Goal: Task Accomplishment & Management: Use online tool/utility

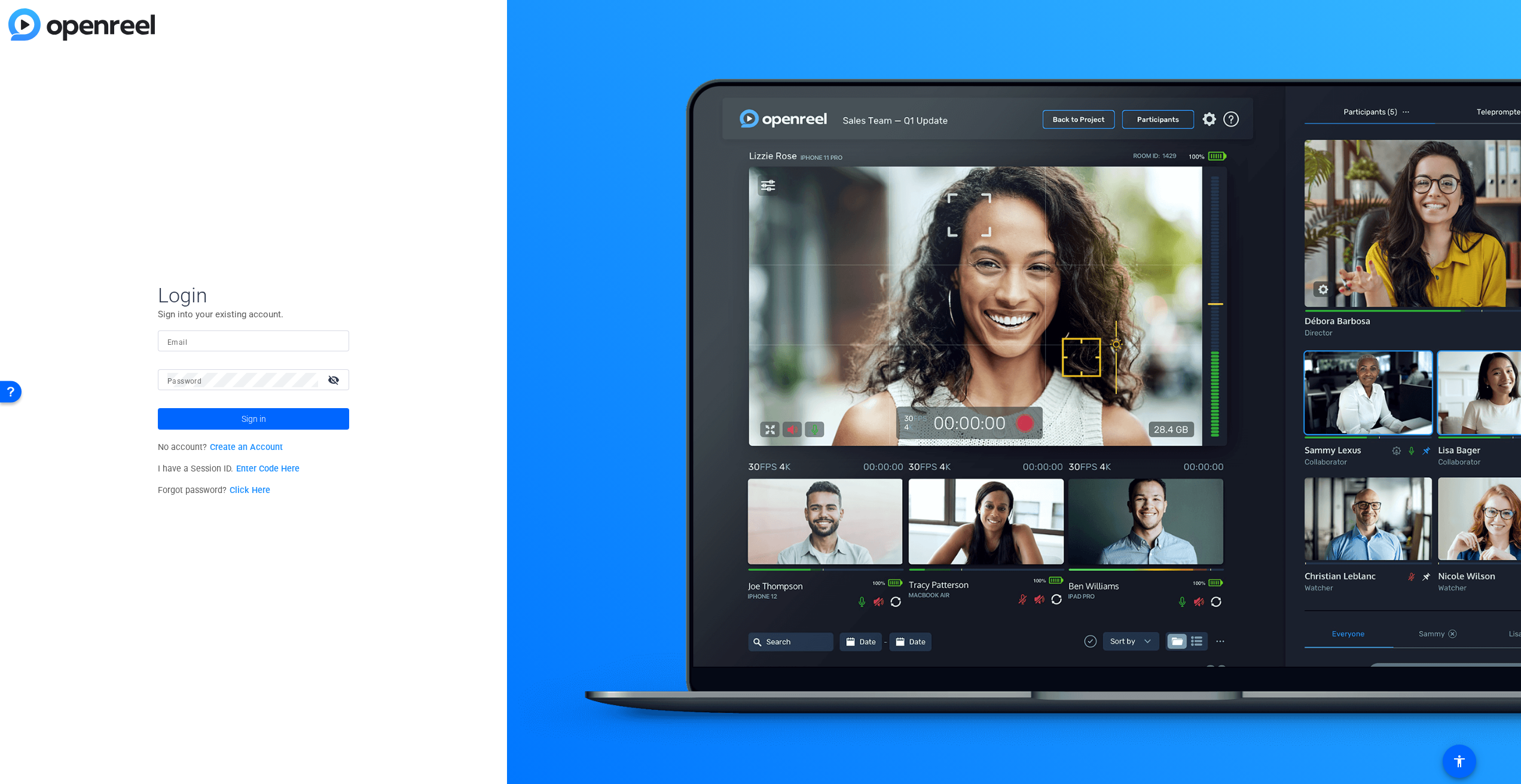
click at [299, 340] on input "Email" at bounding box center [253, 341] width 172 height 15
type input "[PERSON_NAME][EMAIL_ADDRESS][PERSON_NAME][DOMAIN_NAME]"
click at [253, 419] on button "Sign in" at bounding box center [253, 419] width 191 height 22
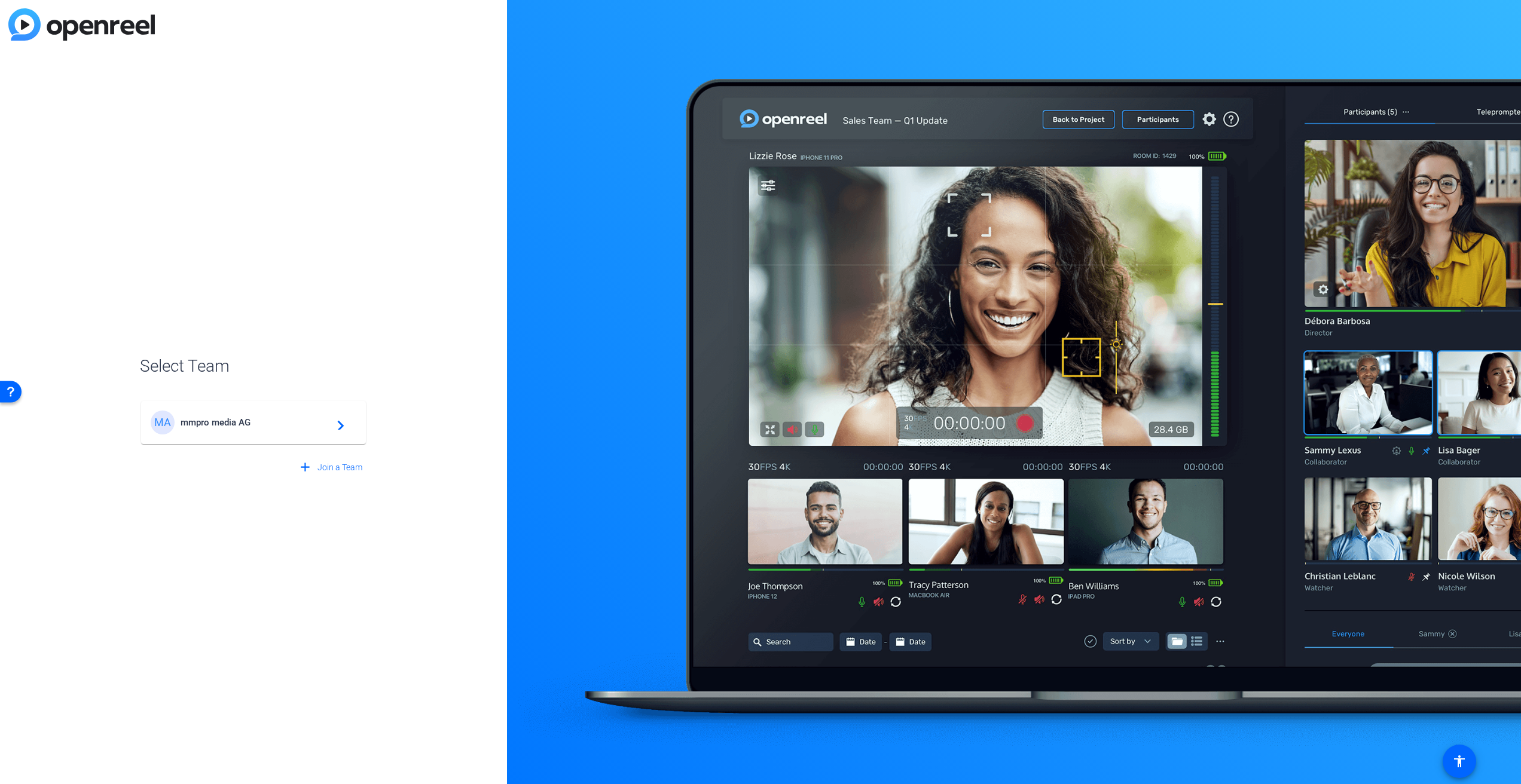
click at [334, 428] on mat-icon "navigate_next" at bounding box center [337, 423] width 15 height 15
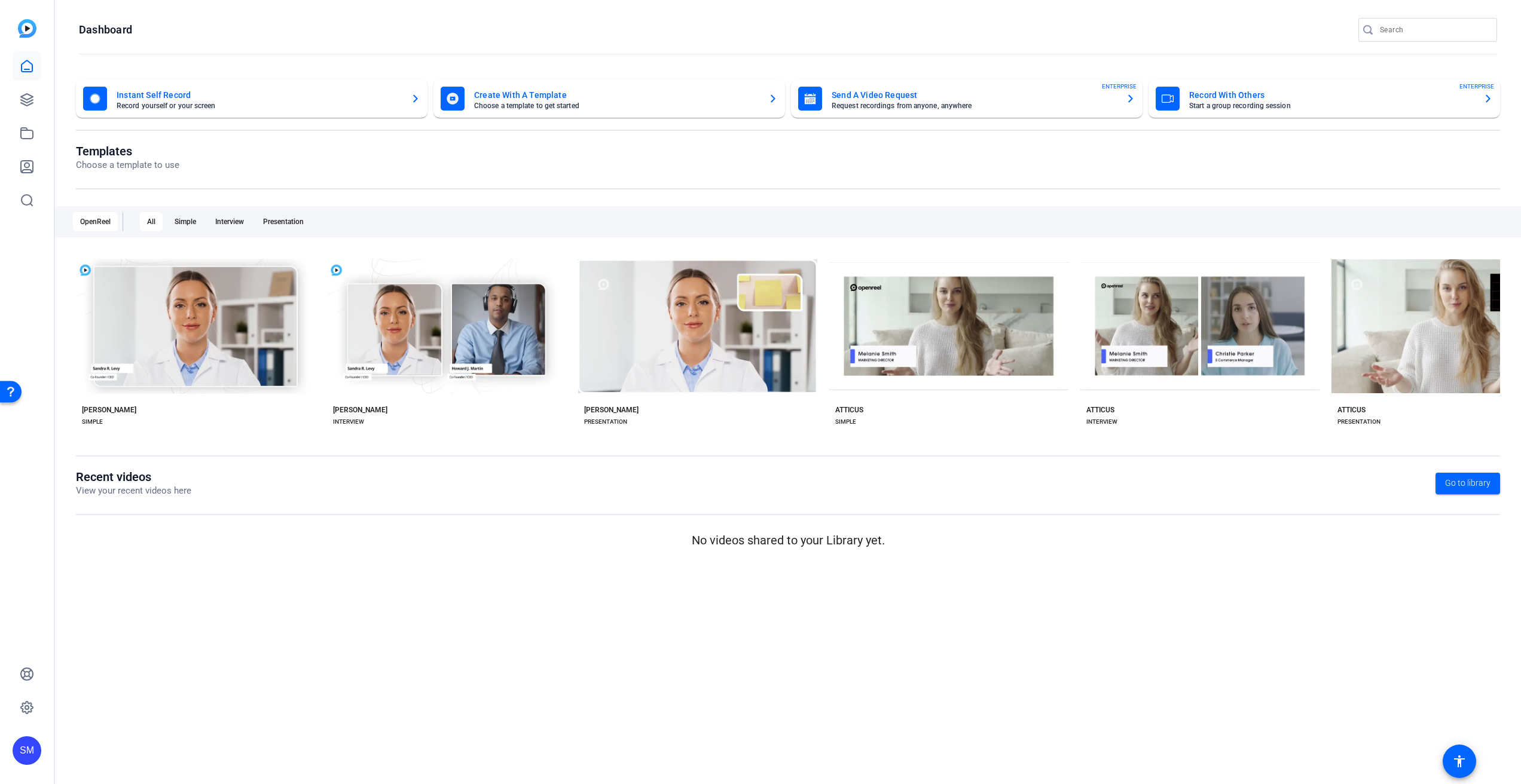
click at [246, 605] on mat-sidenav-content "Dashboard Instant Self Record Record yourself or your screen Create With A Temp…" at bounding box center [788, 392] width 1466 height 784
click at [316, 12] on mat-toolbar "Dashboard" at bounding box center [788, 33] width 1466 height 68
click at [22, 98] on icon at bounding box center [27, 100] width 12 height 12
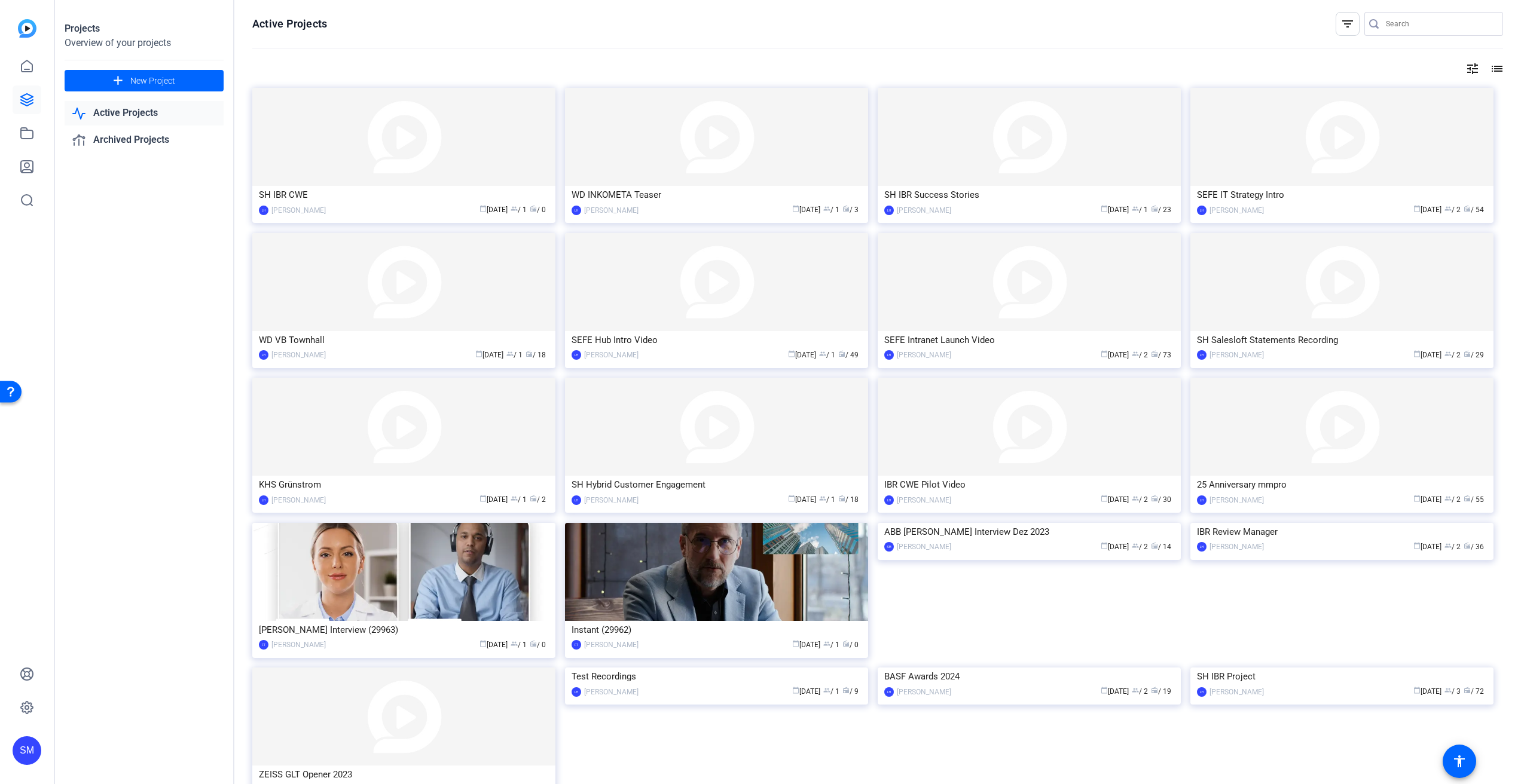
click at [160, 270] on div "Projects Overview of your projects add New Project Active Projects Archived Pro…" at bounding box center [144, 392] width 179 height 784
click at [156, 275] on div "Projects Overview of your projects add New Project Active Projects Archived Pro…" at bounding box center [144, 392] width 179 height 784
click at [472, 146] on img at bounding box center [404, 137] width 303 height 98
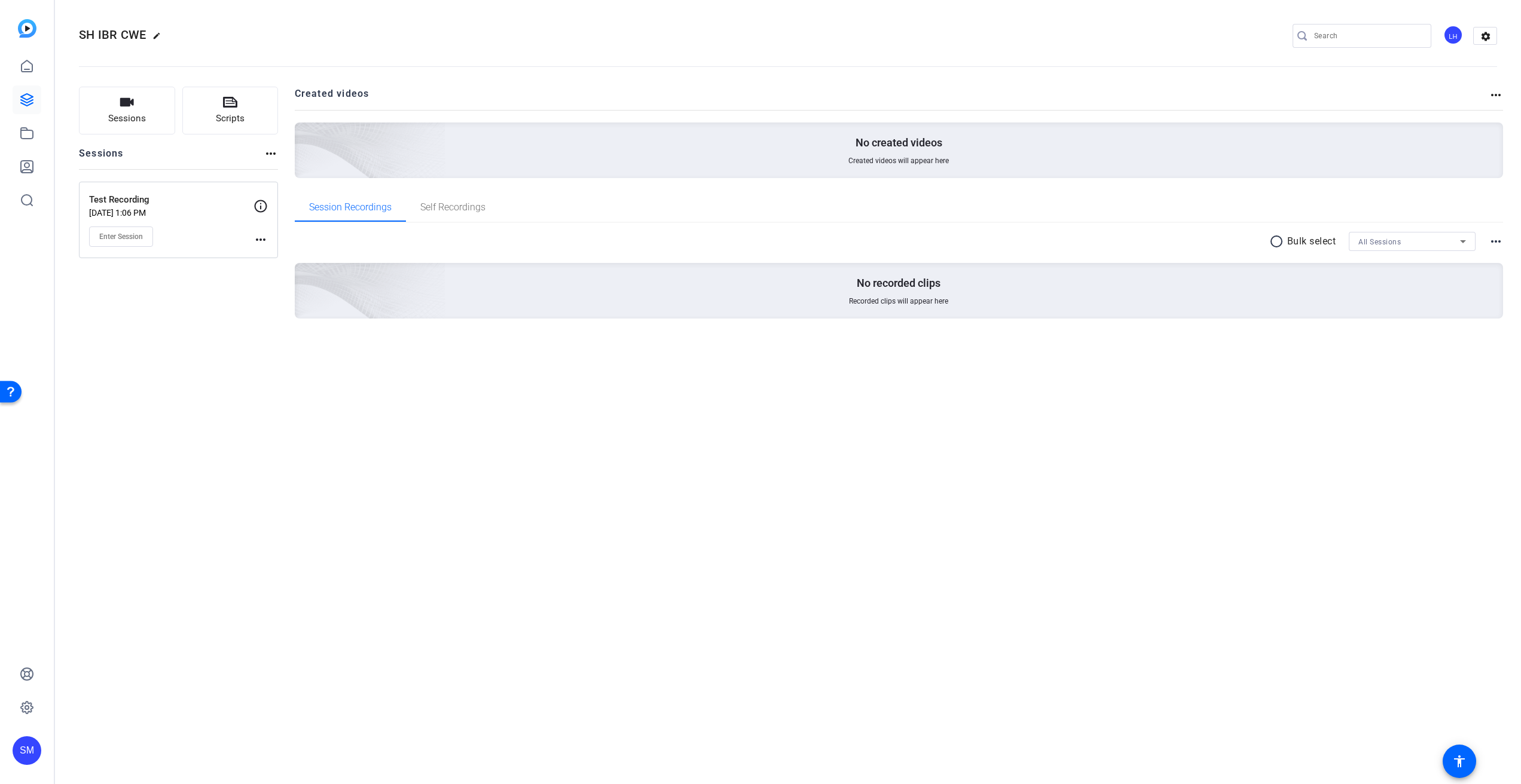
click at [991, 519] on div "SH IBR CWE edit LH settings Sessions Scripts Sessions more_horiz Test Recording…" at bounding box center [788, 392] width 1466 height 784
click at [139, 112] on span "Sessions" at bounding box center [127, 119] width 38 height 14
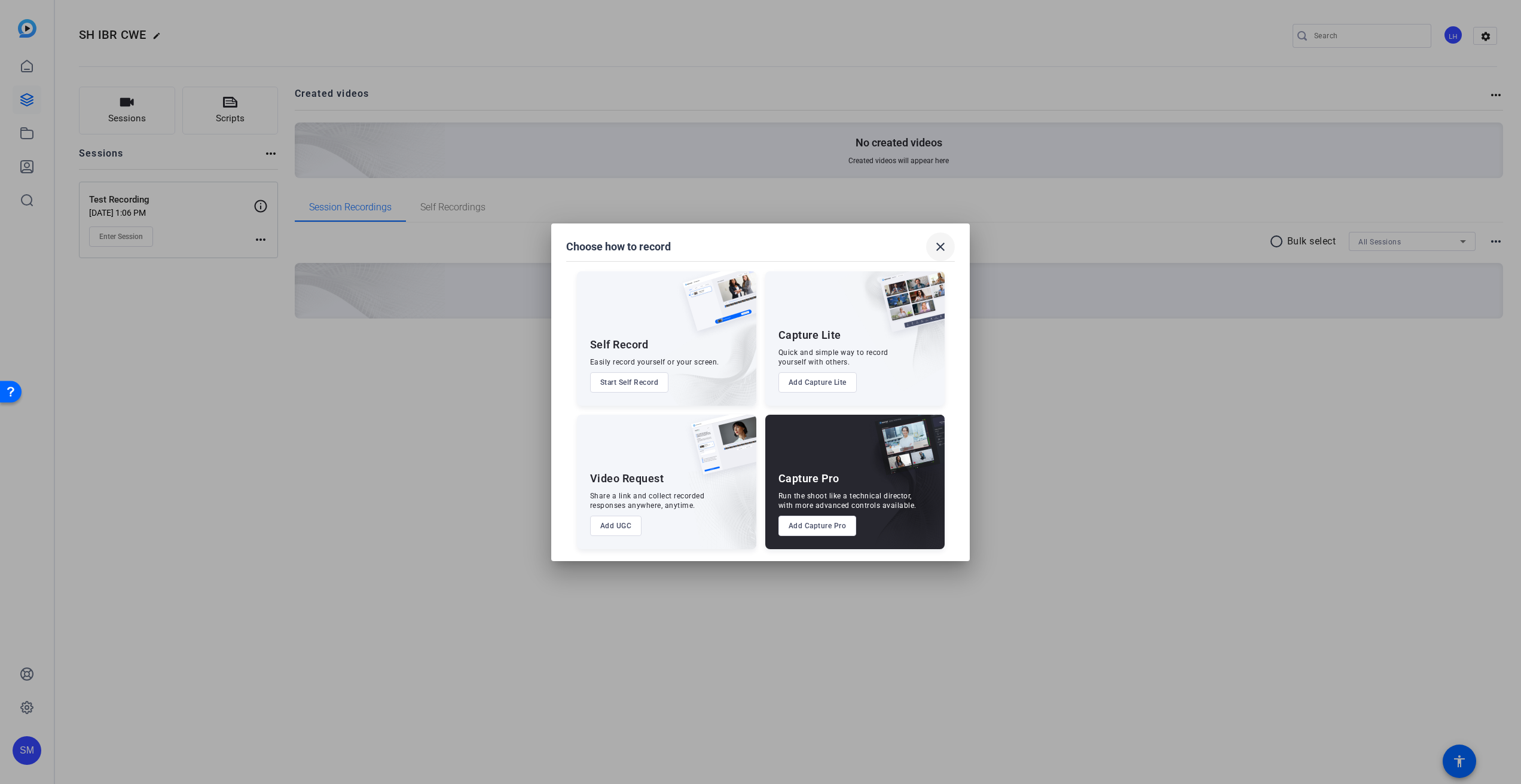
click at [944, 244] on mat-icon "close" at bounding box center [941, 247] width 15 height 15
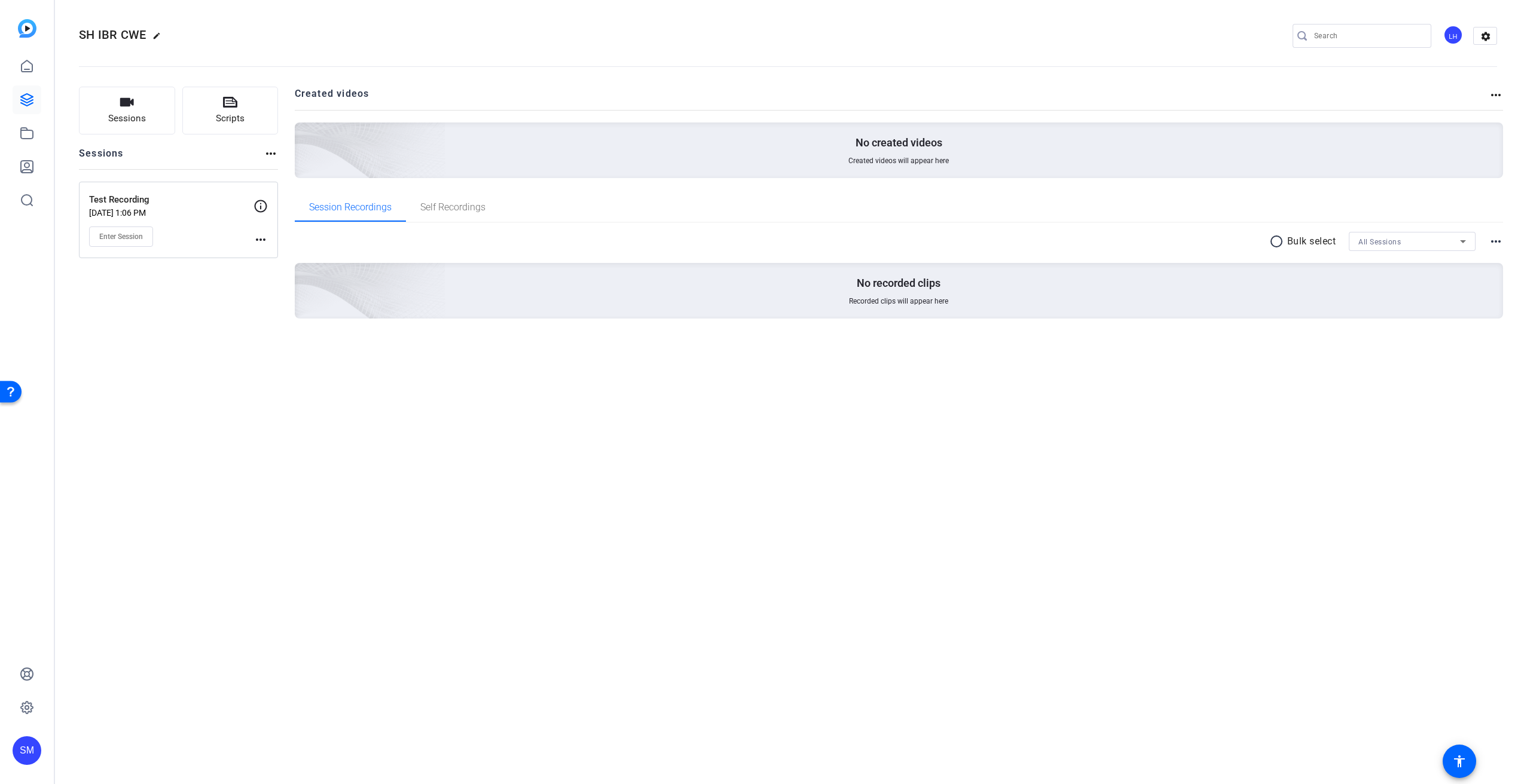
click at [1241, 432] on div "SH IBR CWE edit LH settings Sessions Scripts Sessions more_horiz Test Recording…" at bounding box center [788, 392] width 1466 height 784
click at [170, 416] on div "SH IBR CWE edit LH settings Sessions Scripts Sessions more_horiz Test Recording…" at bounding box center [788, 392] width 1466 height 784
click at [1454, 35] on div "LH" at bounding box center [1453, 35] width 20 height 20
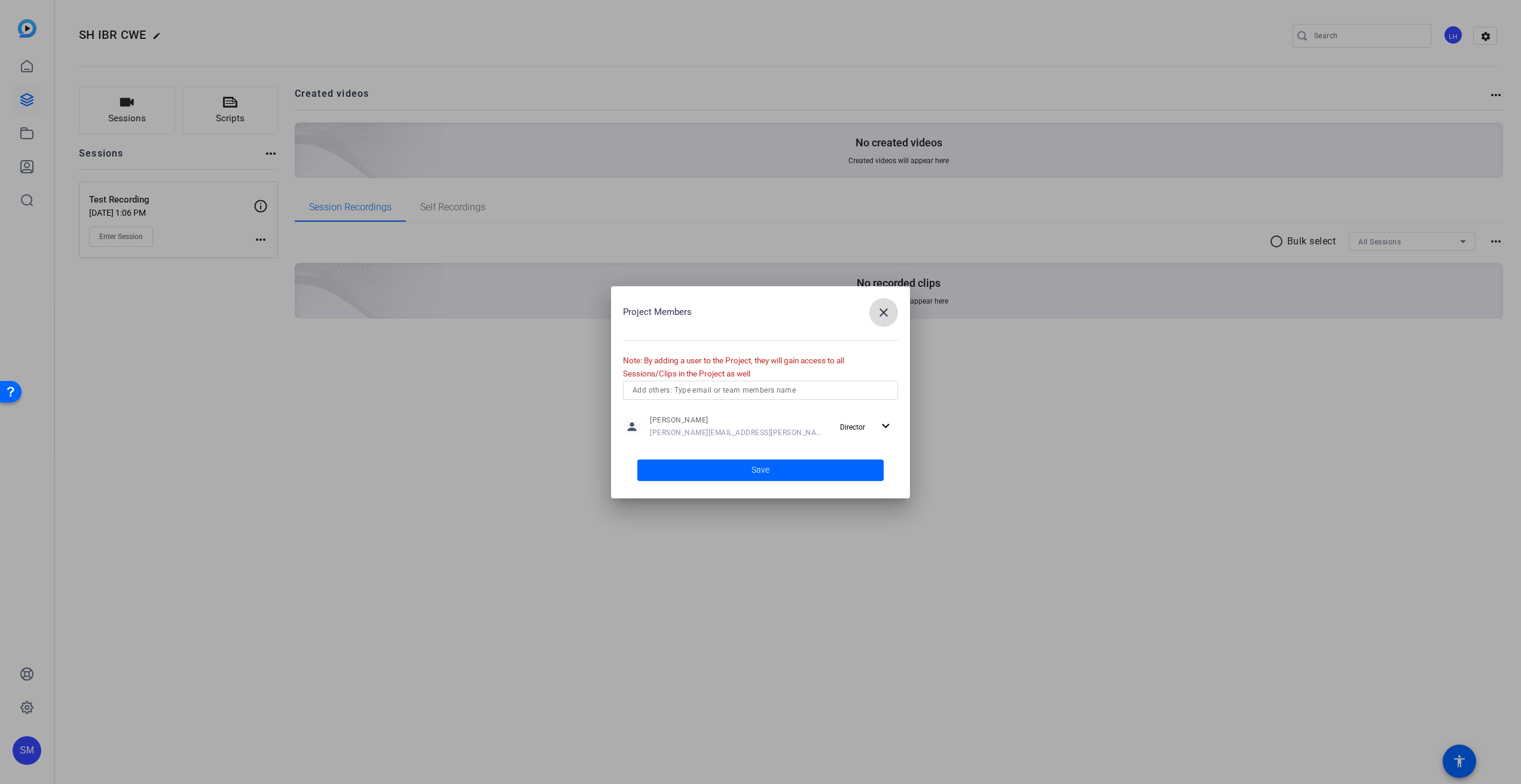
click at [886, 313] on mat-icon "close" at bounding box center [883, 312] width 15 height 15
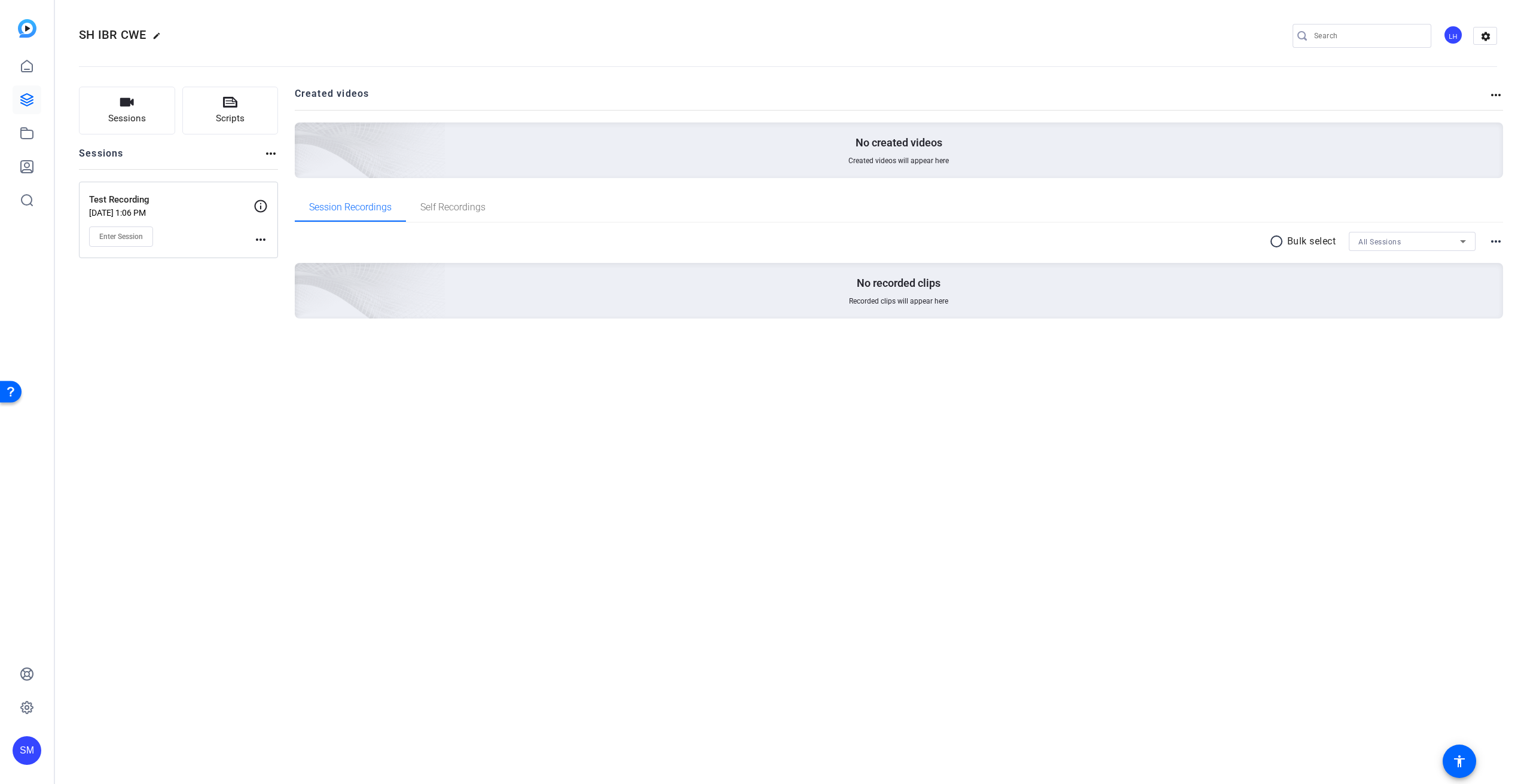
click at [679, 525] on div "SH IBR CWE edit LH settings Sessions Scripts Sessions more_horiz Test Recording…" at bounding box center [788, 392] width 1466 height 784
click at [515, 486] on div "SH IBR CWE edit LH settings Sessions Scripts Sessions more_horiz Test Recording…" at bounding box center [788, 392] width 1466 height 784
click at [366, 439] on div "SH IBR CWE edit LH settings Sessions Scripts Sessions more_horiz Test Recording…" at bounding box center [788, 392] width 1466 height 784
click at [165, 204] on p "Test Recording" at bounding box center [172, 200] width 165 height 14
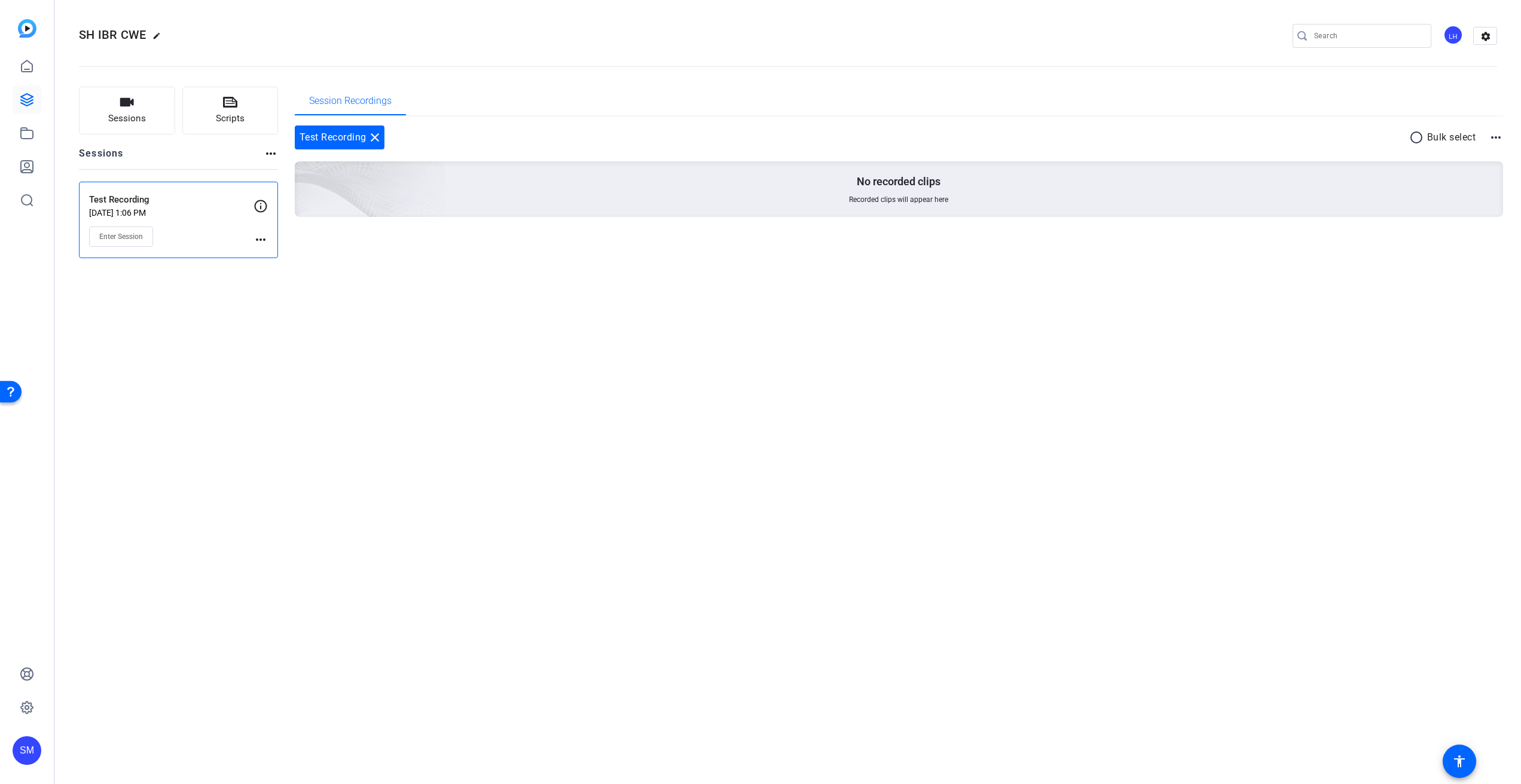
click at [264, 336] on div "SH IBR CWE edit LH settings Sessions Scripts Sessions more_horiz Test Recording…" at bounding box center [788, 392] width 1466 height 784
click at [1486, 36] on mat-icon "settings" at bounding box center [1485, 36] width 24 height 18
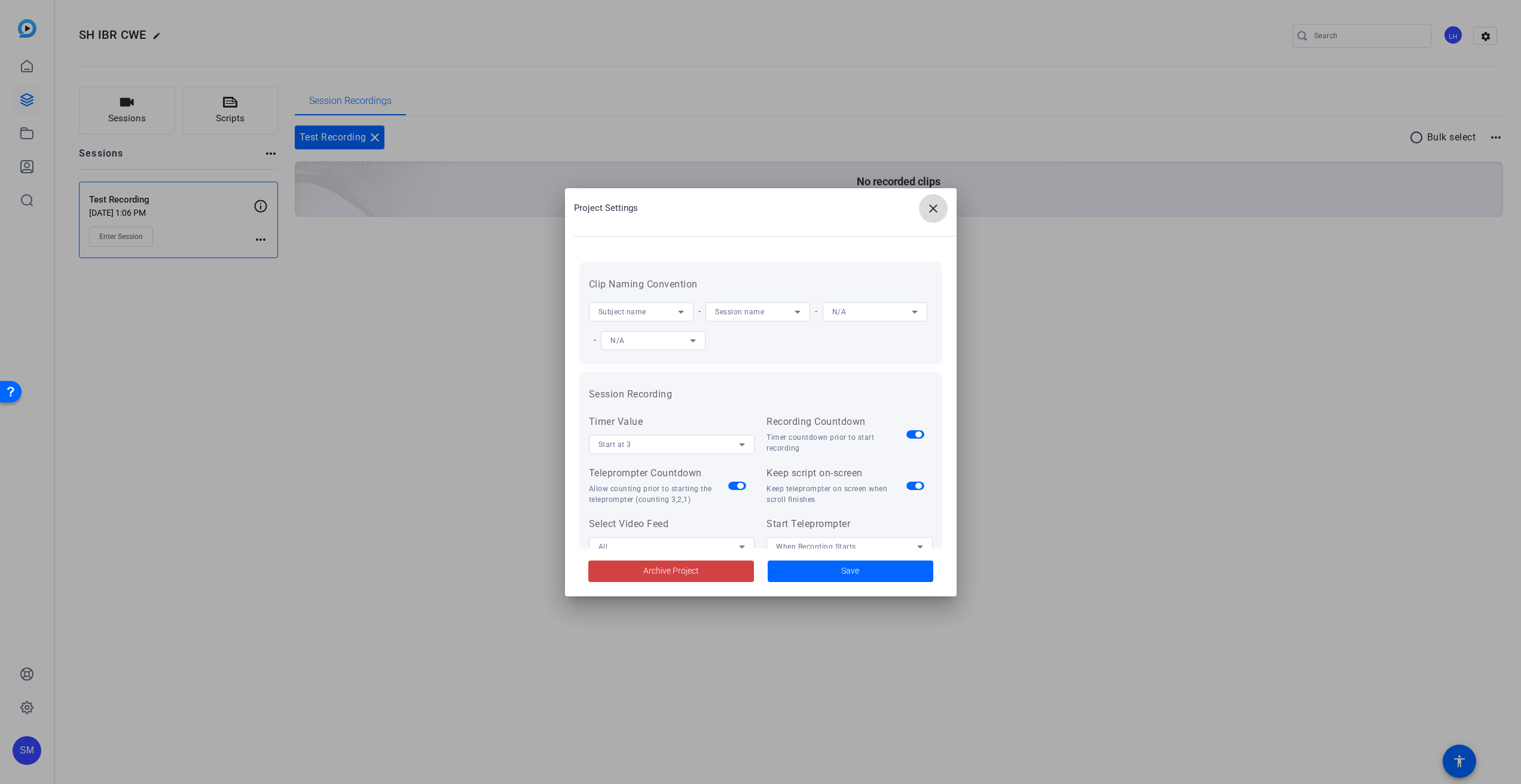
click at [941, 211] on span at bounding box center [933, 208] width 29 height 29
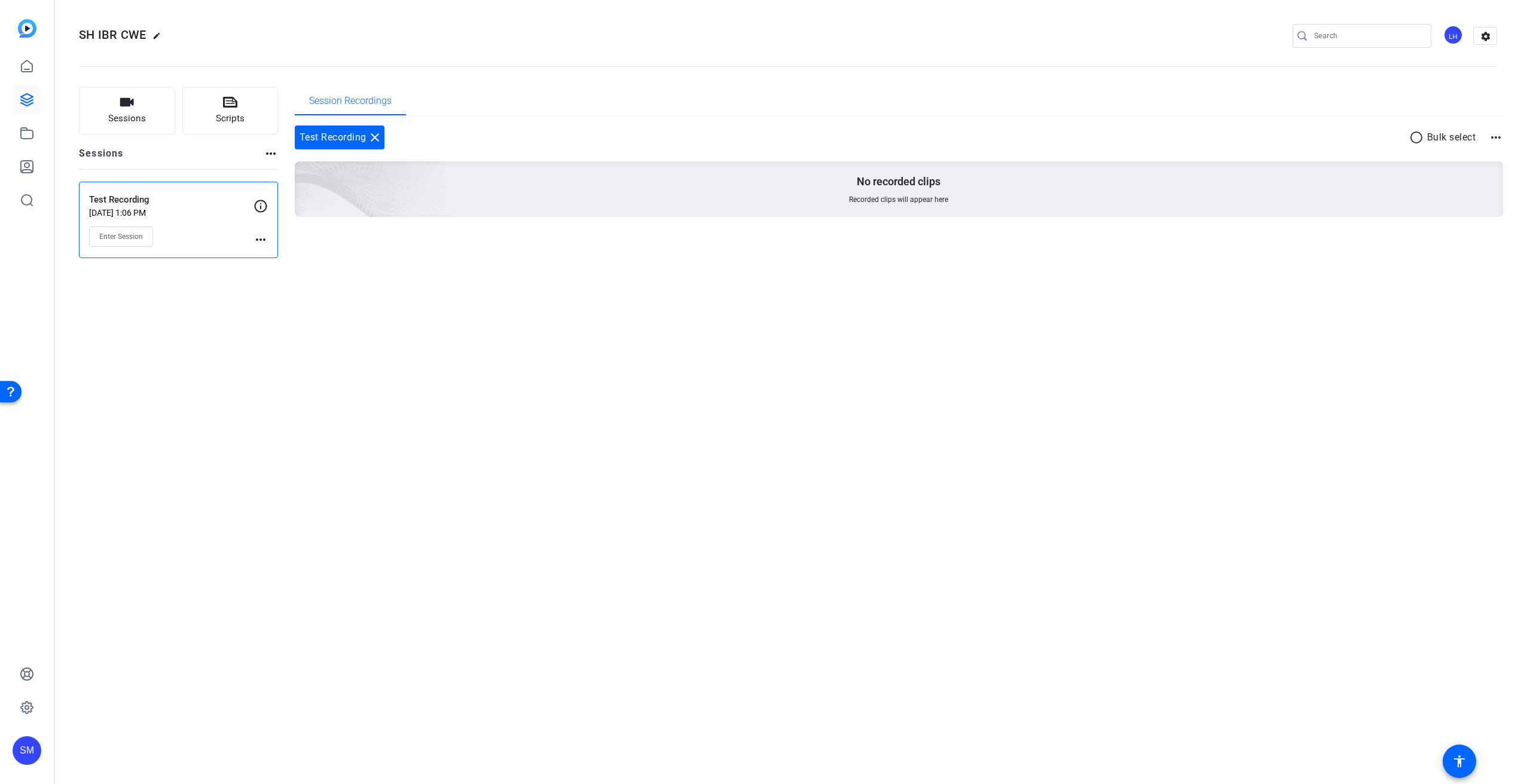
click at [347, 355] on div "SH IBR CWE edit LH settings Sessions Scripts Sessions more_horiz Test Recording…" at bounding box center [788, 392] width 1466 height 784
click at [414, 413] on div "SH IBR CWE edit LH settings Sessions Scripts Sessions more_horiz Test Recording…" at bounding box center [788, 392] width 1466 height 784
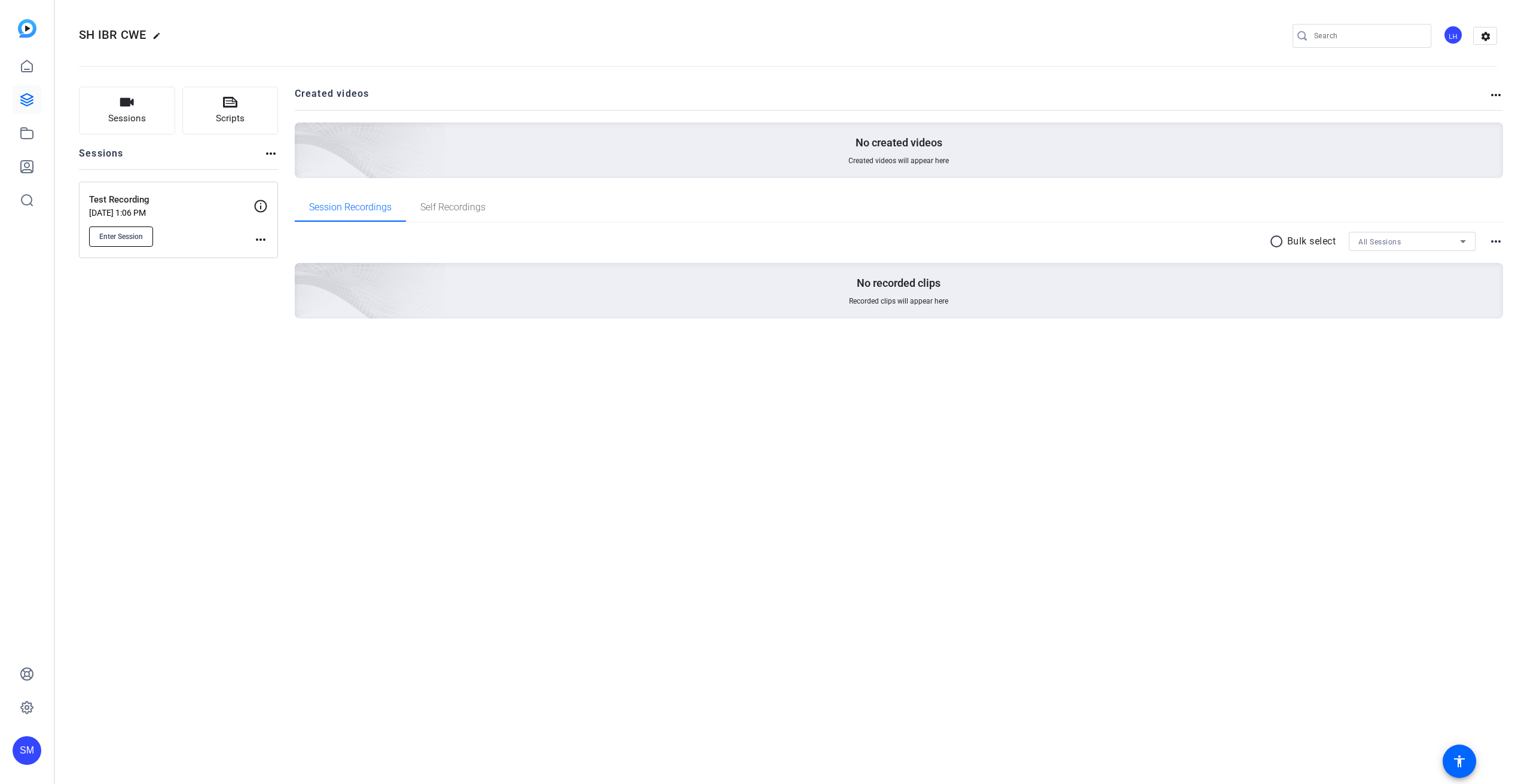
click at [140, 233] on span "Enter Session" at bounding box center [121, 236] width 44 height 10
click at [370, 610] on div "SH IBR CWE edit LH settings Sessions Scripts Sessions more_horiz Test Recording…" at bounding box center [788, 392] width 1466 height 784
